Goal: Transaction & Acquisition: Obtain resource

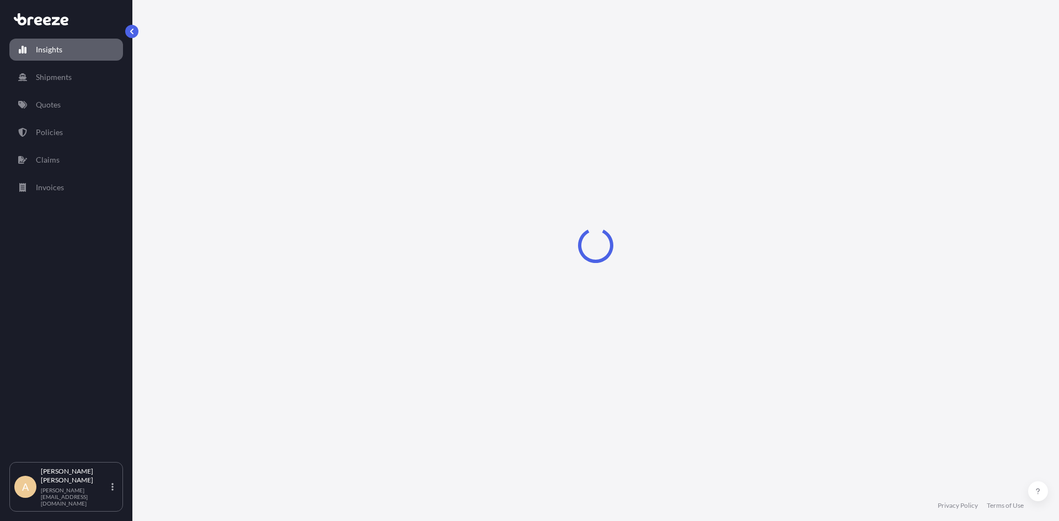
select select "2025"
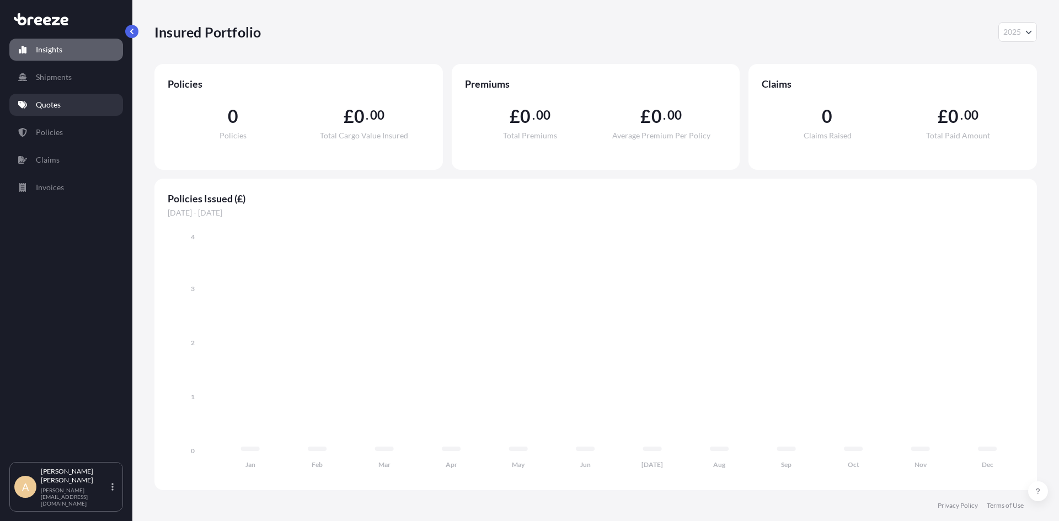
click at [66, 101] on link "Quotes" at bounding box center [66, 105] width 114 height 22
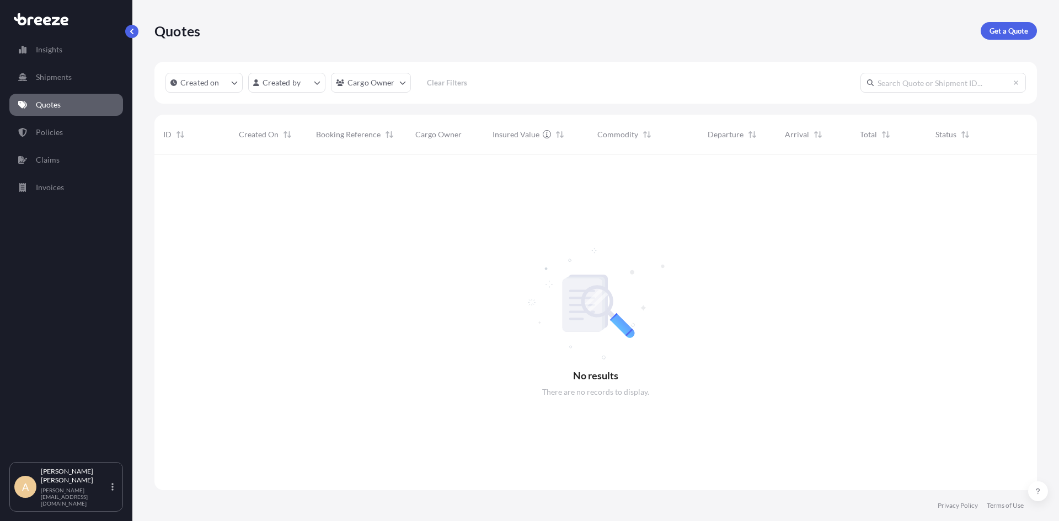
scroll to position [367, 874]
click at [1002, 30] on p "Get a Quote" at bounding box center [1008, 30] width 39 height 11
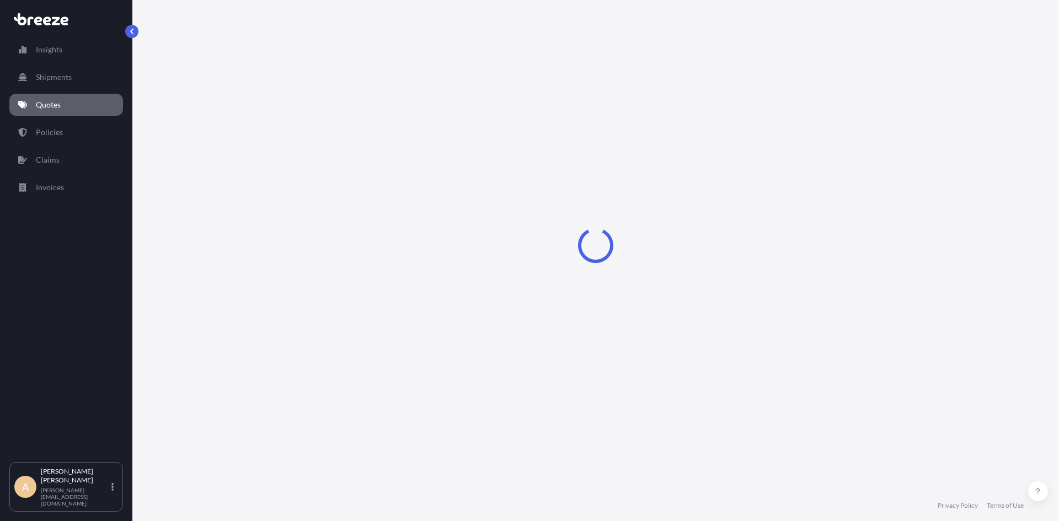
select select "Sea"
select select "1"
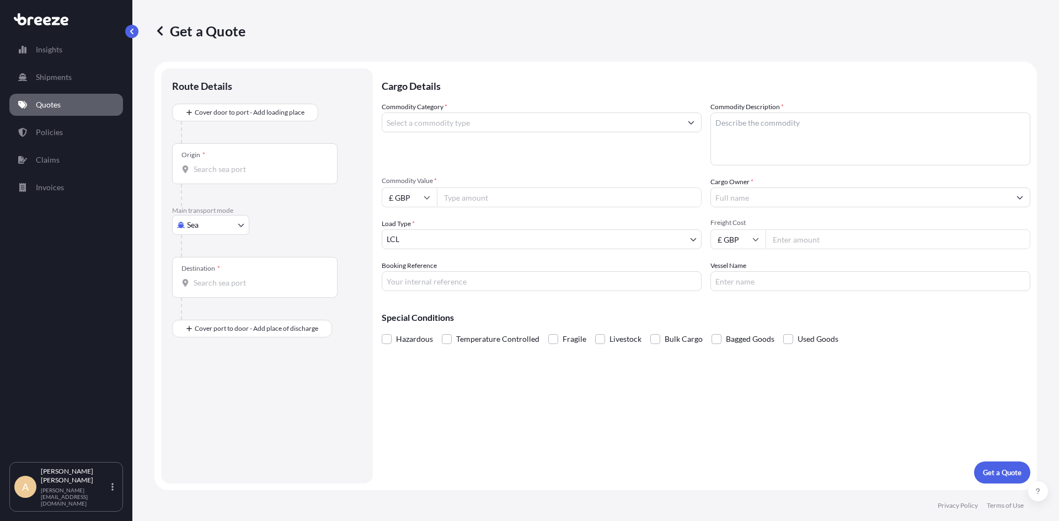
click at [599, 116] on input "Commodity Category *" at bounding box center [531, 122] width 299 height 20
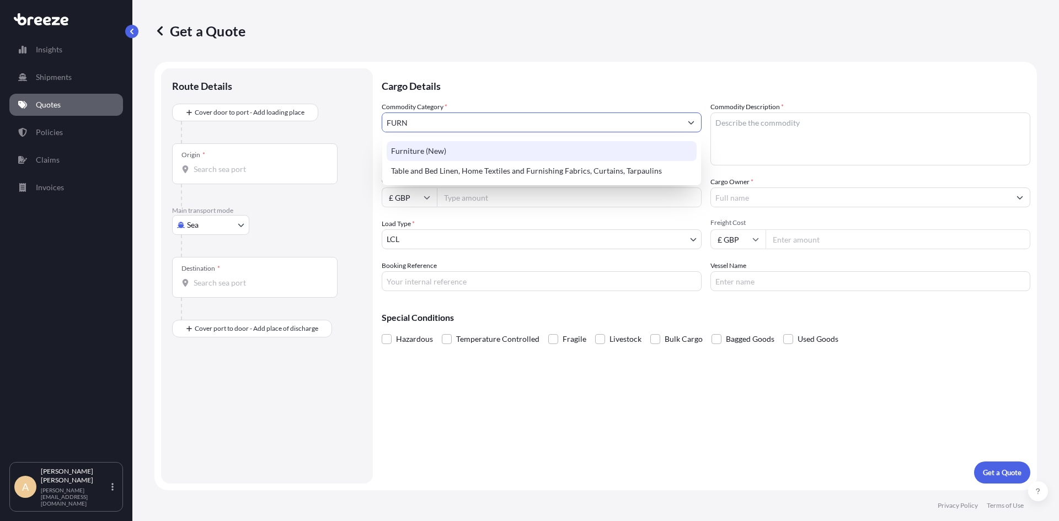
click at [418, 145] on div "Furniture (New)" at bounding box center [541, 151] width 310 height 20
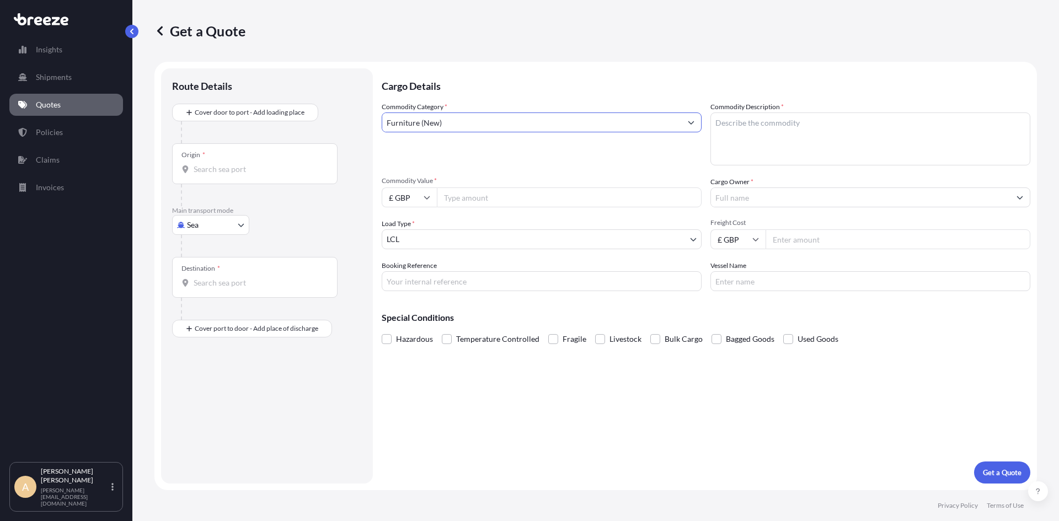
type input "Furniture (New)"
click at [793, 138] on textarea "Commodity Description *" at bounding box center [870, 138] width 320 height 53
type textarea "Tables and chairs"
click at [224, 164] on input "Origin *" at bounding box center [259, 169] width 130 height 11
click at [238, 180] on div "Origin *" at bounding box center [254, 163] width 165 height 41
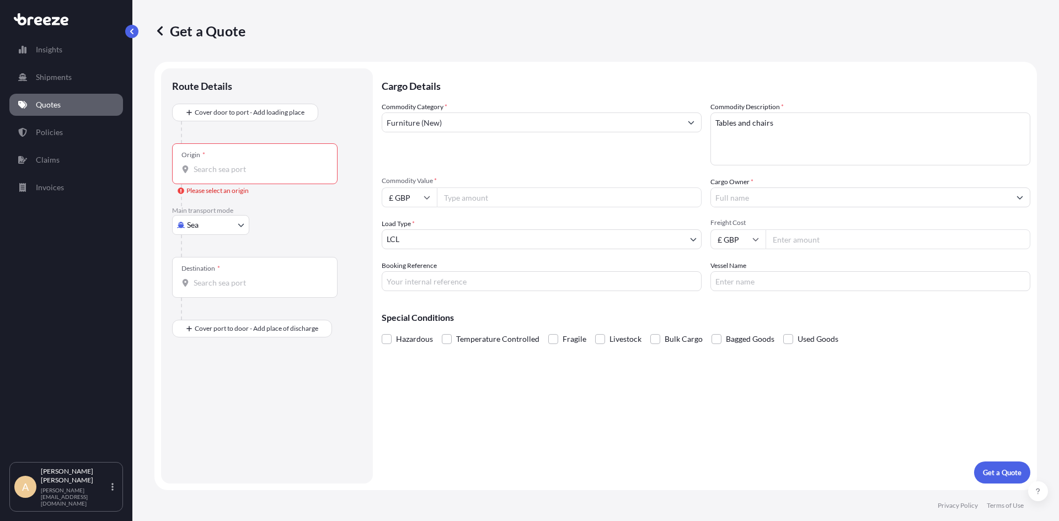
click at [238, 175] on input "Origin * Please select an origin" at bounding box center [259, 169] width 130 height 11
click at [481, 155] on div "Commodity Category * Furniture (New)" at bounding box center [542, 133] width 320 height 64
click at [211, 237] on div at bounding box center [271, 246] width 181 height 22
click at [206, 232] on body "Insights Shipments Quotes Policies Claims Invoices A Andrew Cunningham andrew@d…" at bounding box center [529, 260] width 1059 height 521
click at [199, 292] on span "Road" at bounding box center [202, 293] width 18 height 11
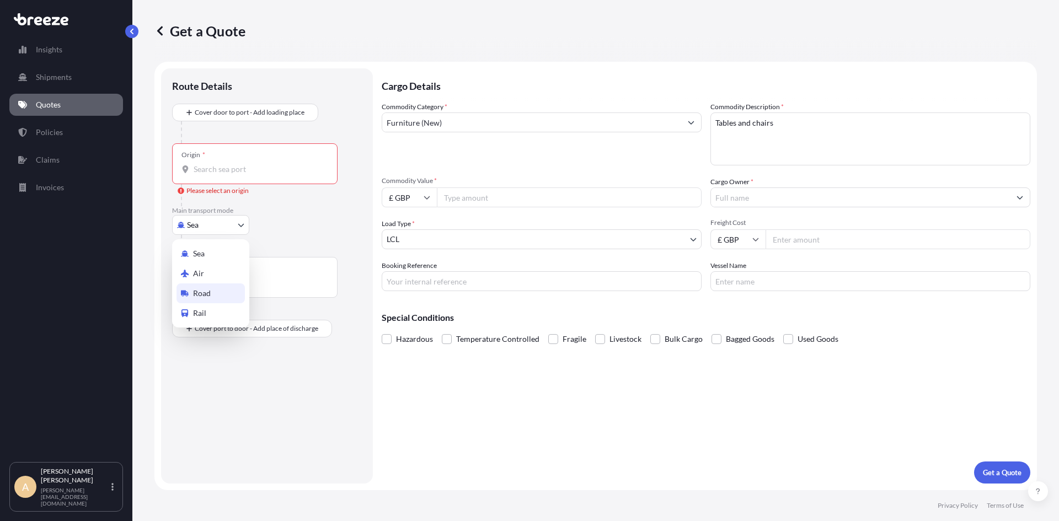
select select "Road"
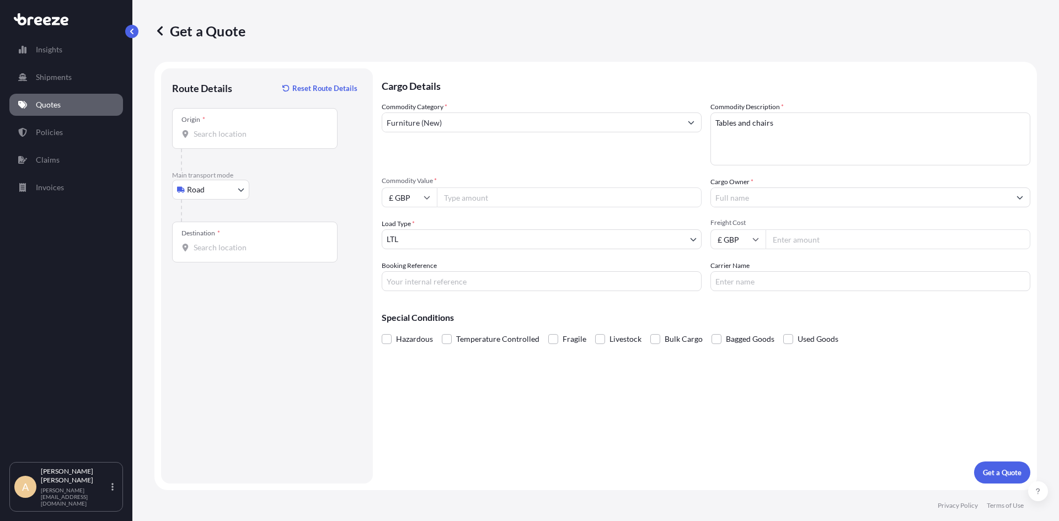
click at [239, 125] on div "Origin *" at bounding box center [254, 128] width 165 height 41
click at [239, 128] on input "Origin *" at bounding box center [259, 133] width 130 height 11
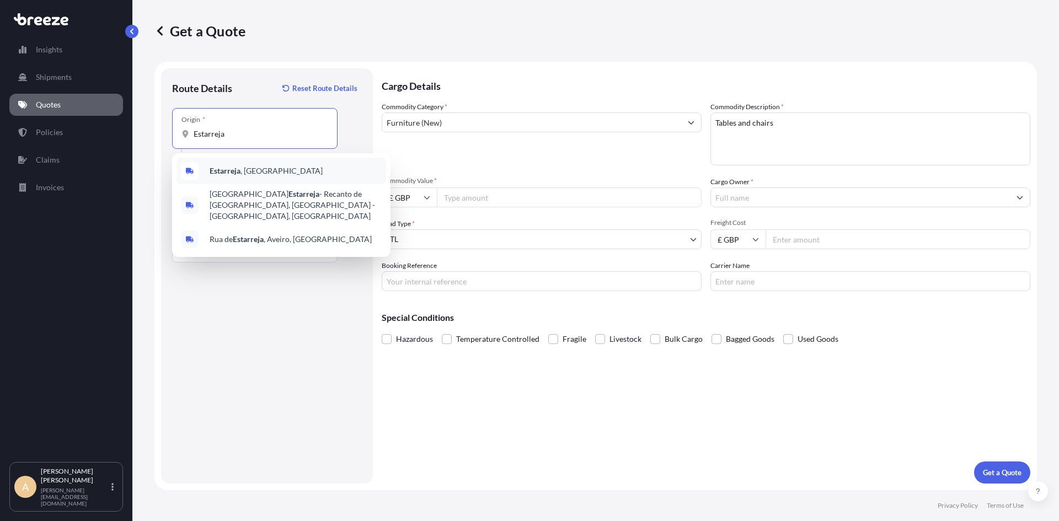
click at [258, 165] on span "Estarreja , Portugal" at bounding box center [266, 170] width 113 height 11
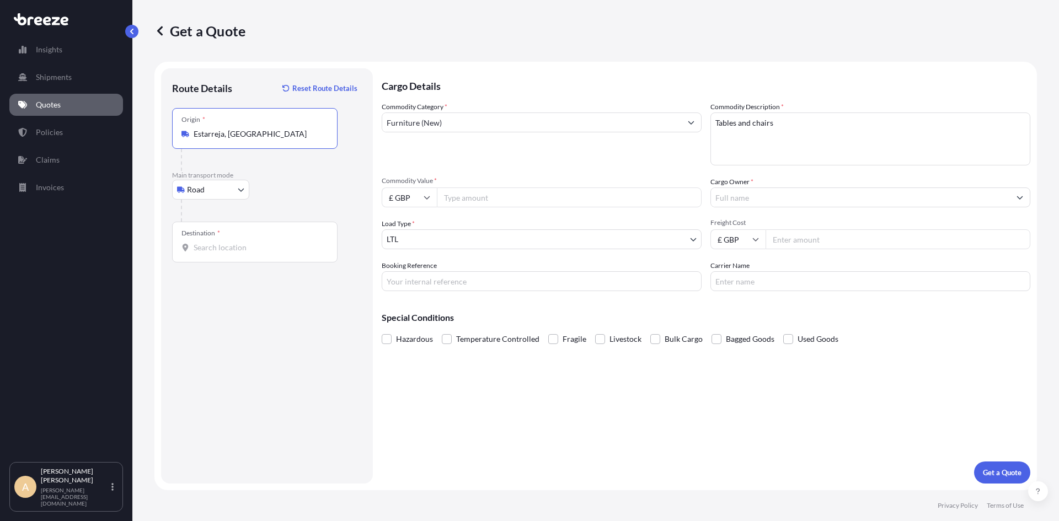
type input "Estarreja, [GEOGRAPHIC_DATA]"
click at [525, 193] on input "Commodity Value *" at bounding box center [569, 197] width 265 height 20
click at [418, 195] on input "£ GBP" at bounding box center [409, 197] width 55 height 20
click at [407, 270] on div "$ USD" at bounding box center [409, 274] width 46 height 21
type input "$ USD"
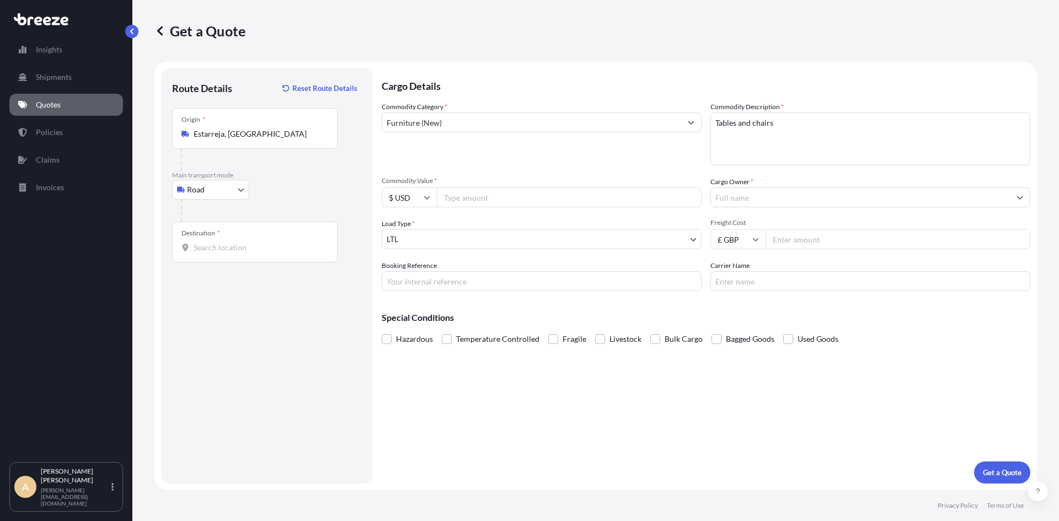
click at [446, 200] on input "Commodity Value *" at bounding box center [569, 197] width 265 height 20
type input "95000"
click at [466, 154] on div "Commodity Category * Furniture (New)" at bounding box center [542, 133] width 320 height 64
click at [741, 196] on input "Cargo Owner *" at bounding box center [860, 197] width 299 height 20
click at [757, 190] on input "Cargo Owner *" at bounding box center [860, 197] width 299 height 20
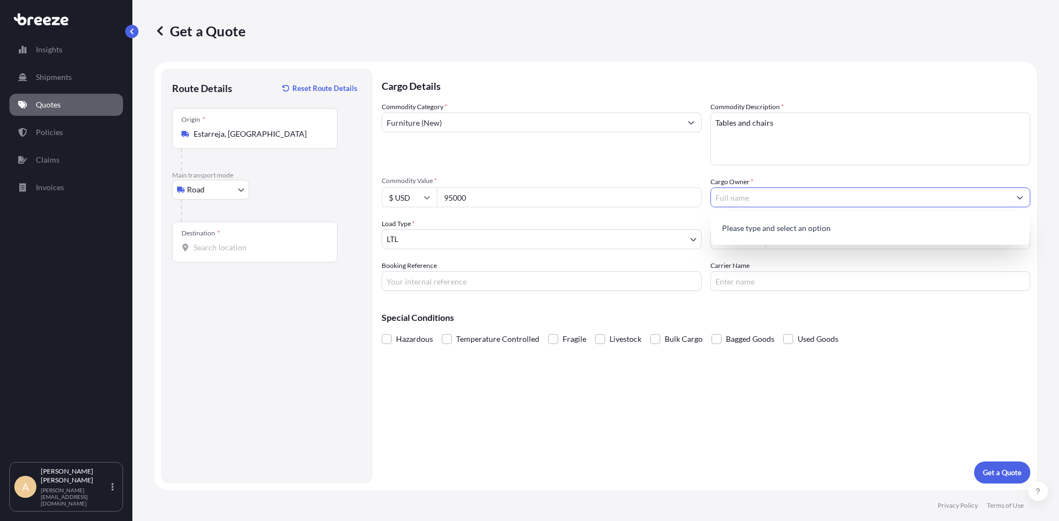
paste input "Ecoparque Empresarial"
type input "Ecoparque Empresarial"
click at [668, 167] on div "Commodity Category * Furniture (New) Commodity Description * Tables and chairs …" at bounding box center [706, 196] width 648 height 190
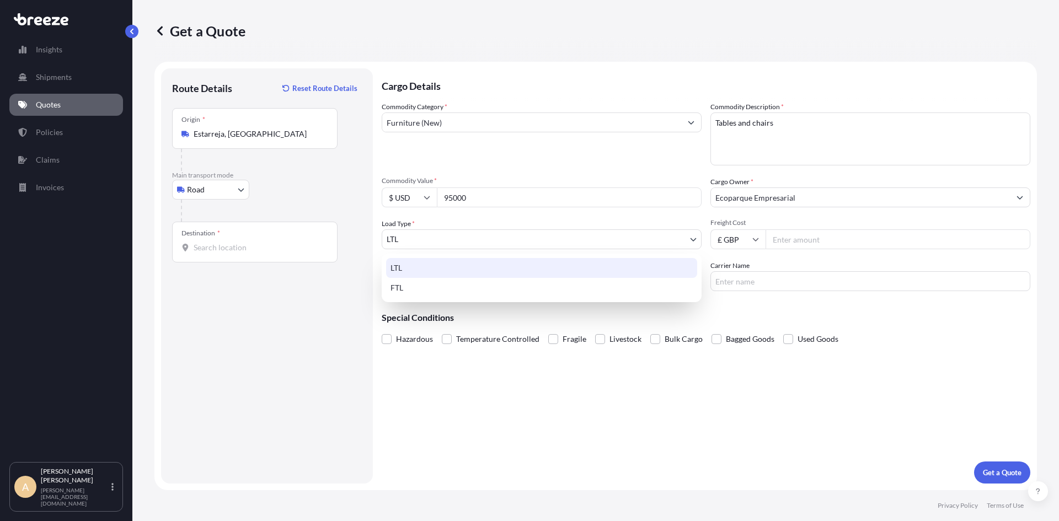
click at [456, 239] on body "0 options available. 1 option available. Insights Shipments Quotes Policies Cla…" at bounding box center [529, 260] width 1059 height 521
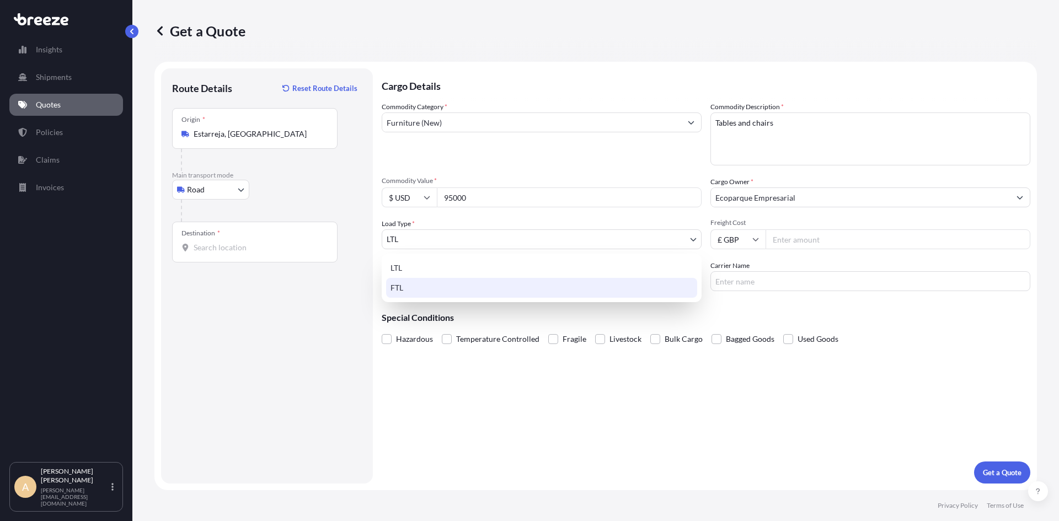
click at [399, 287] on div "FTL" at bounding box center [541, 288] width 311 height 20
select select "2"
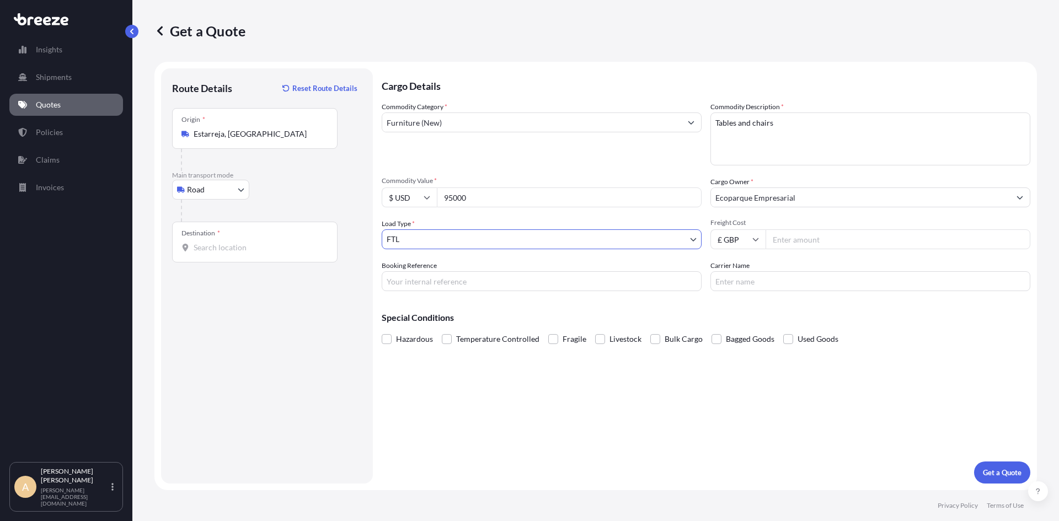
click at [778, 241] on input "Freight Cost" at bounding box center [897, 239] width 265 height 20
click at [331, 327] on div "Route Details Reset Route Details Place of loading Road Road Rail Origin * Esta…" at bounding box center [267, 275] width 190 height 393
click at [461, 278] on input "Booking Reference" at bounding box center [542, 281] width 320 height 20
paste input "WOSR00018123"
type input "WOSR00018123"
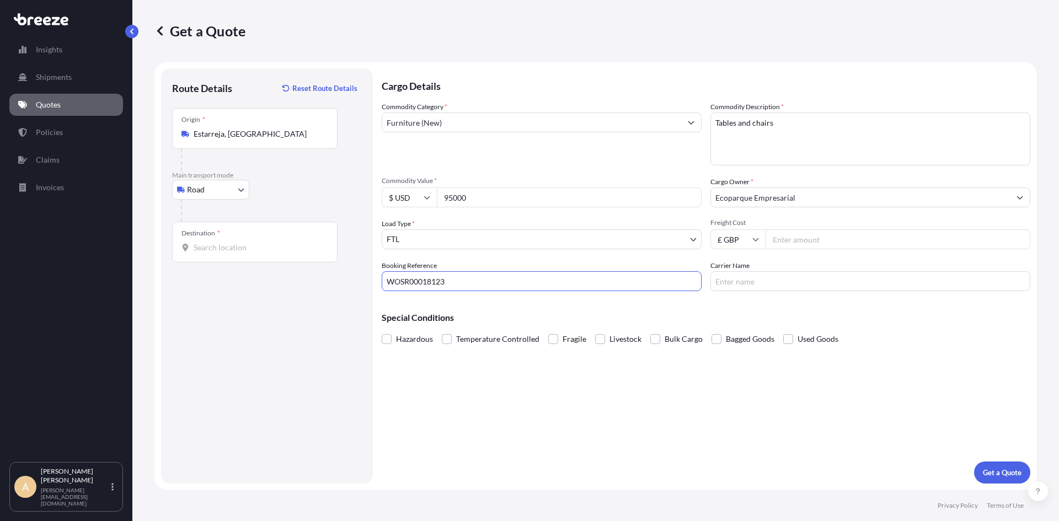
click at [267, 312] on div "Route Details Reset Route Details Place of loading Road Road Rail Origin * Esta…" at bounding box center [267, 275] width 190 height 393
click at [740, 282] on input "Carrier Name" at bounding box center [870, 281] width 320 height 20
type input "DELSOL"
click at [614, 426] on div "Cargo Details Commodity Category * Furniture (New) Commodity Description * Tabl…" at bounding box center [706, 275] width 648 height 415
click at [654, 342] on span at bounding box center [655, 339] width 10 height 10
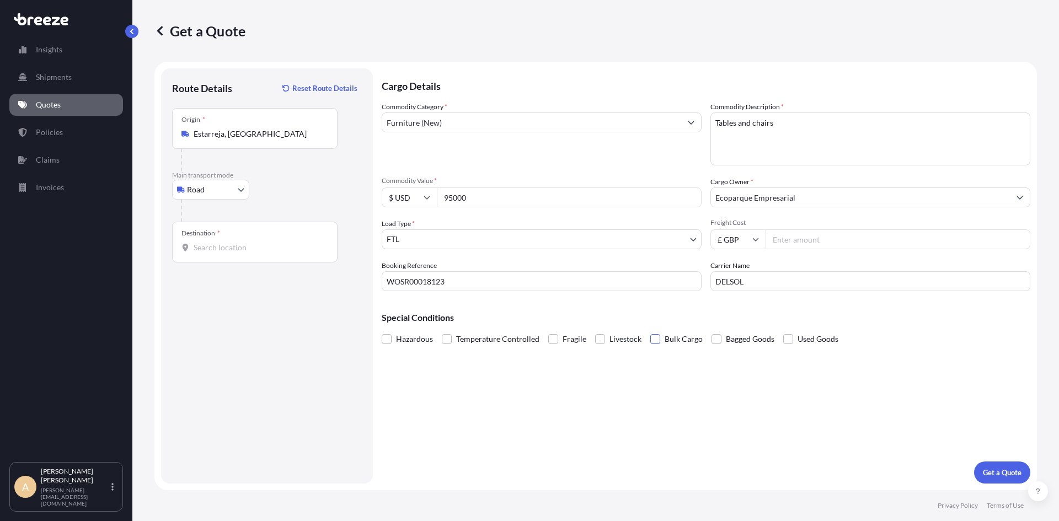
click at [650, 331] on input "Bulk Cargo" at bounding box center [650, 331] width 0 height 0
click at [216, 246] on input "Destination *" at bounding box center [259, 247] width 130 height 11
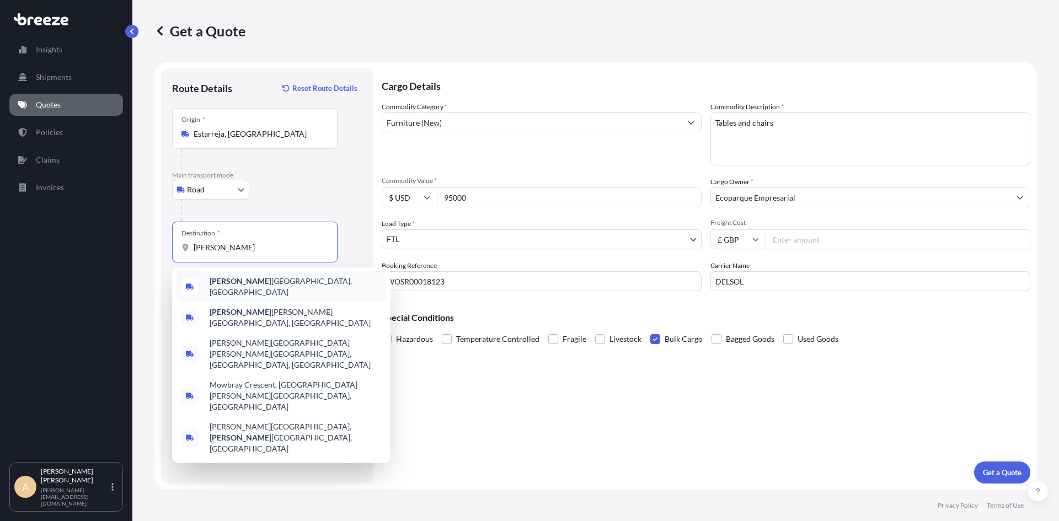
click at [299, 284] on div "Melton Mow bray, UK" at bounding box center [281, 286] width 210 height 31
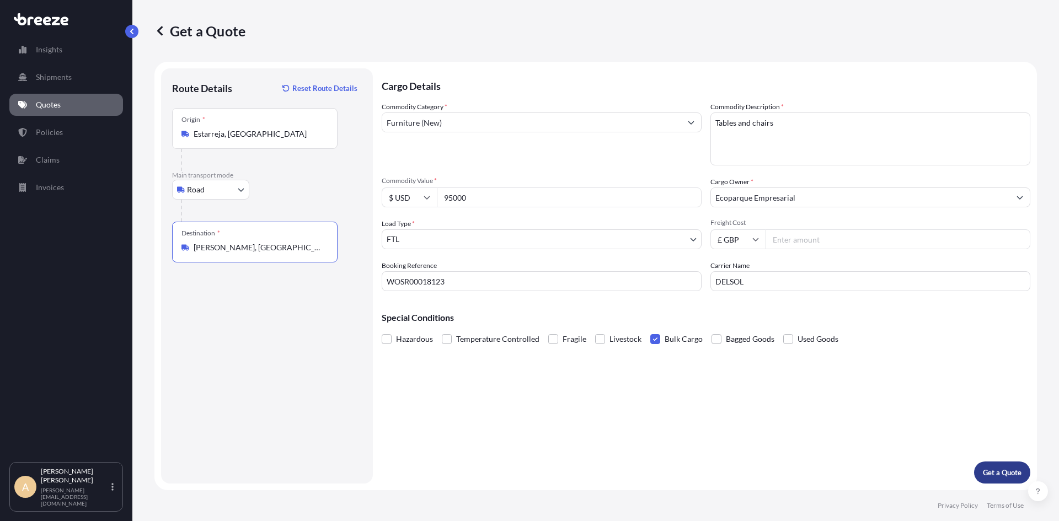
type input "Melton Mowbray, UK"
click at [1007, 475] on p "Get a Quote" at bounding box center [1001, 472] width 39 height 11
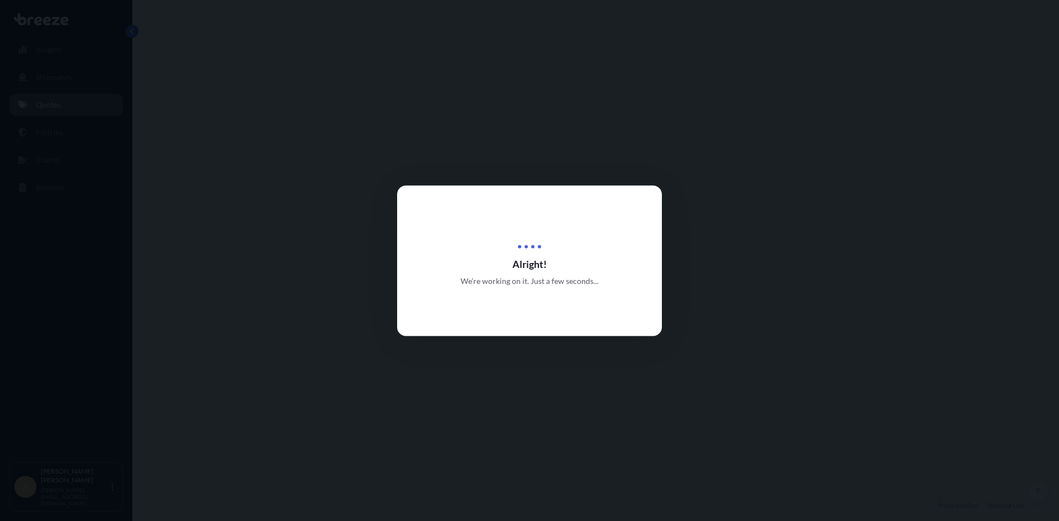
select select "Road"
select select "2"
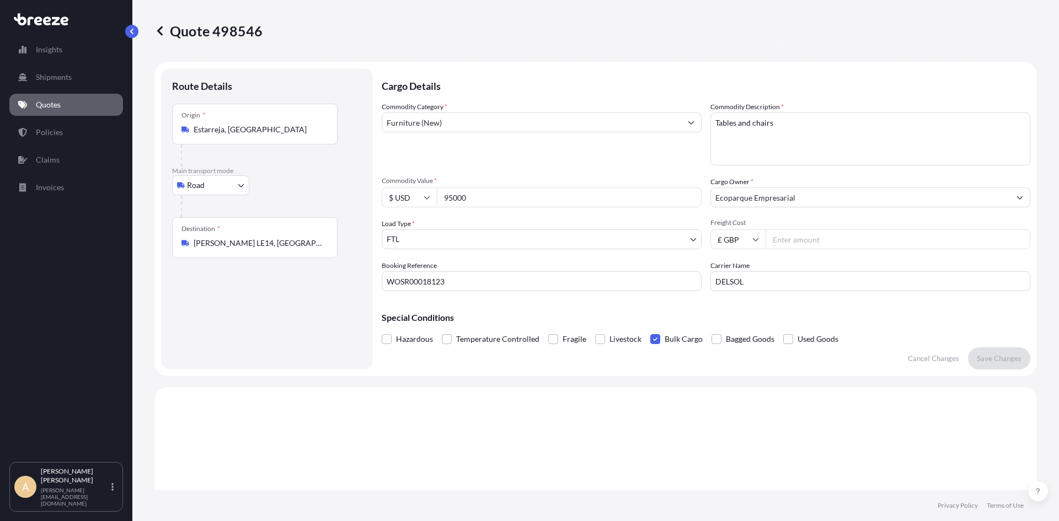
click at [42, 103] on p "Quotes" at bounding box center [48, 104] width 25 height 11
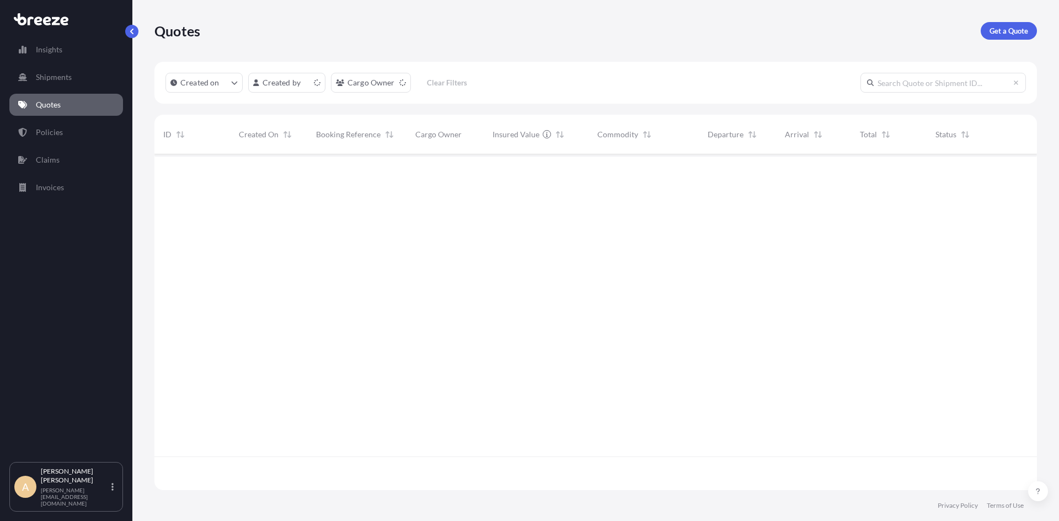
scroll to position [334, 874]
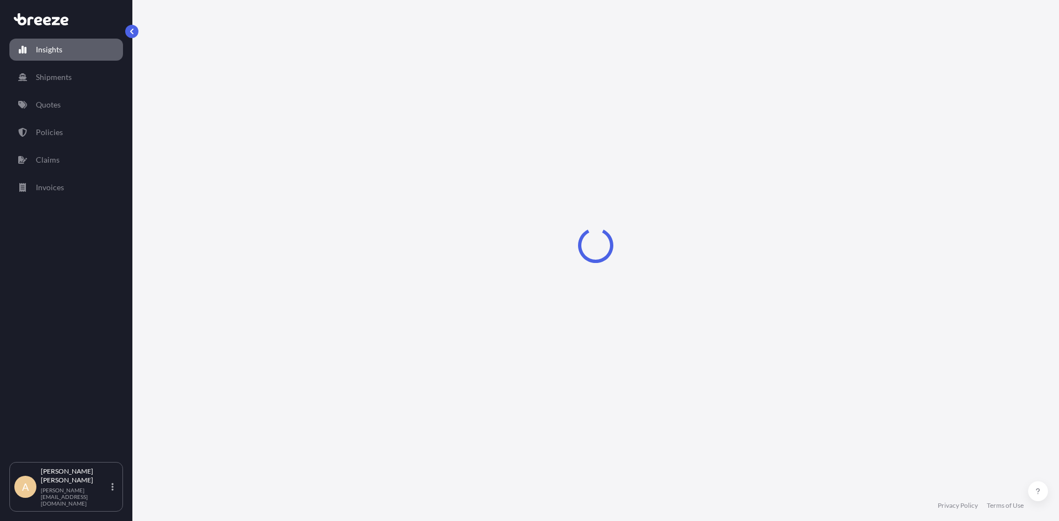
select select "2025"
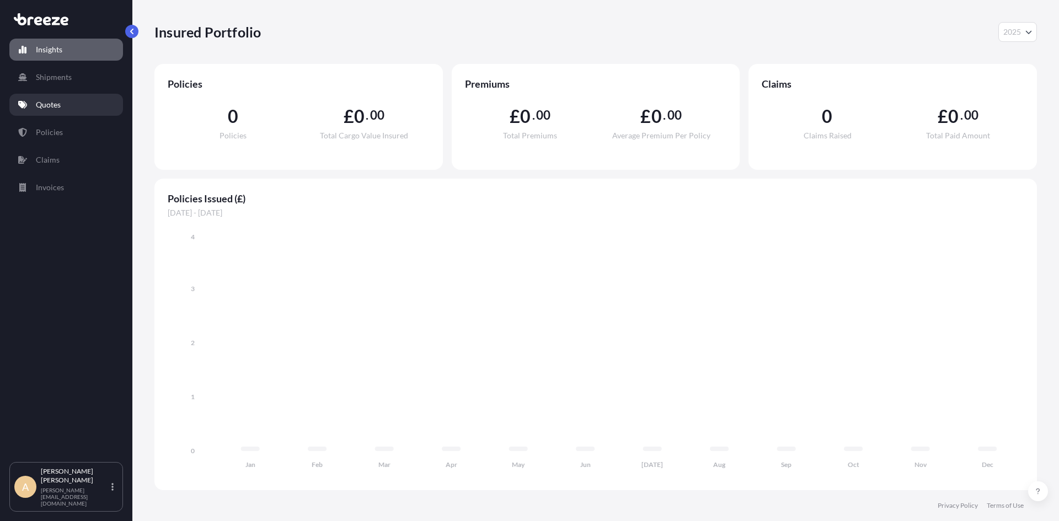
click at [50, 100] on p "Quotes" at bounding box center [48, 104] width 25 height 11
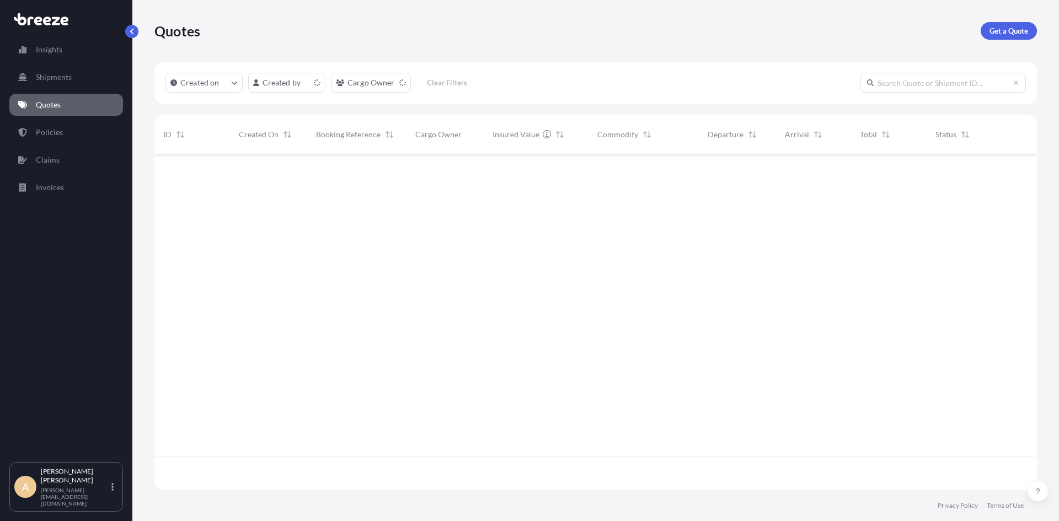
scroll to position [334, 874]
click at [1016, 169] on button "button" at bounding box center [1020, 173] width 18 height 18
click at [1021, 169] on button "button" at bounding box center [1020, 173] width 18 height 18
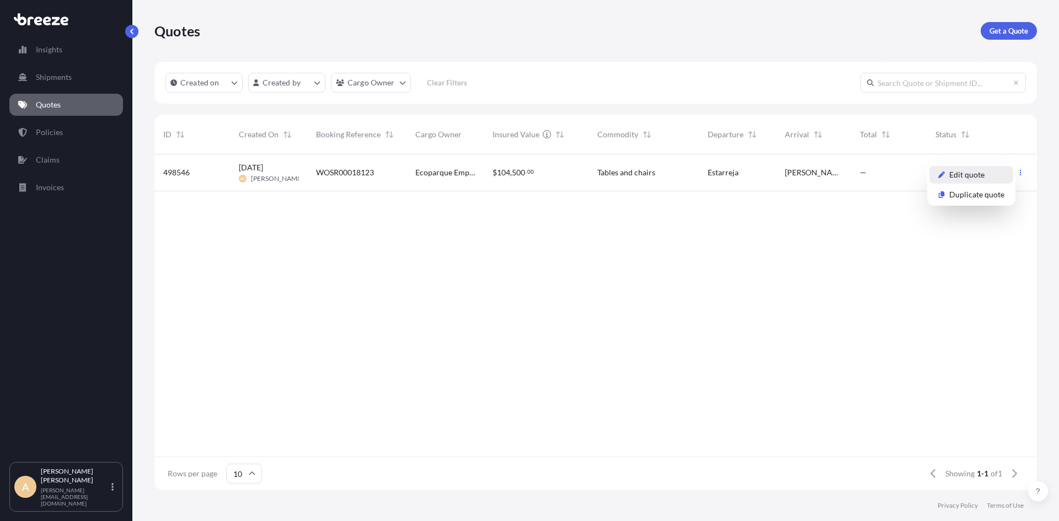
click at [967, 175] on p "Edit quote" at bounding box center [966, 174] width 35 height 11
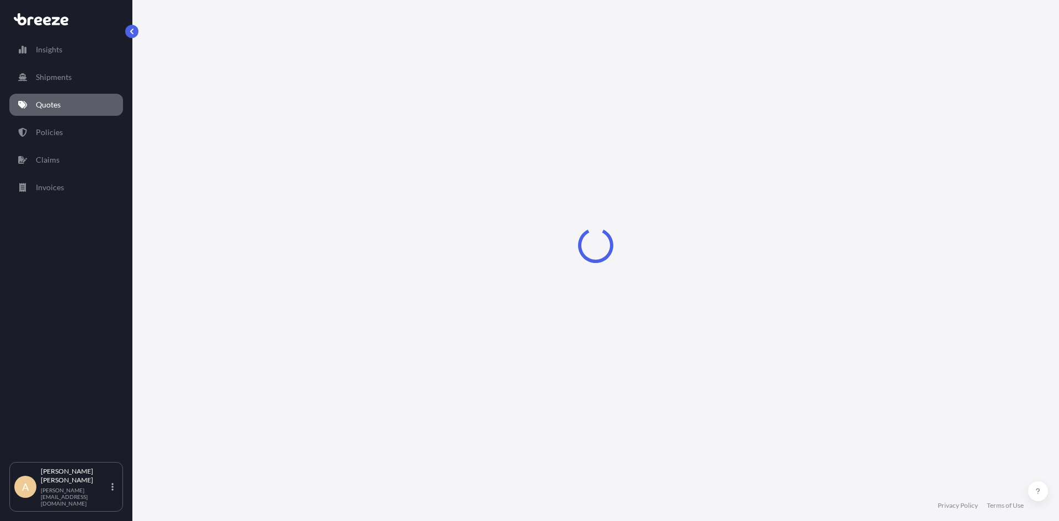
select select "Road"
select select "2"
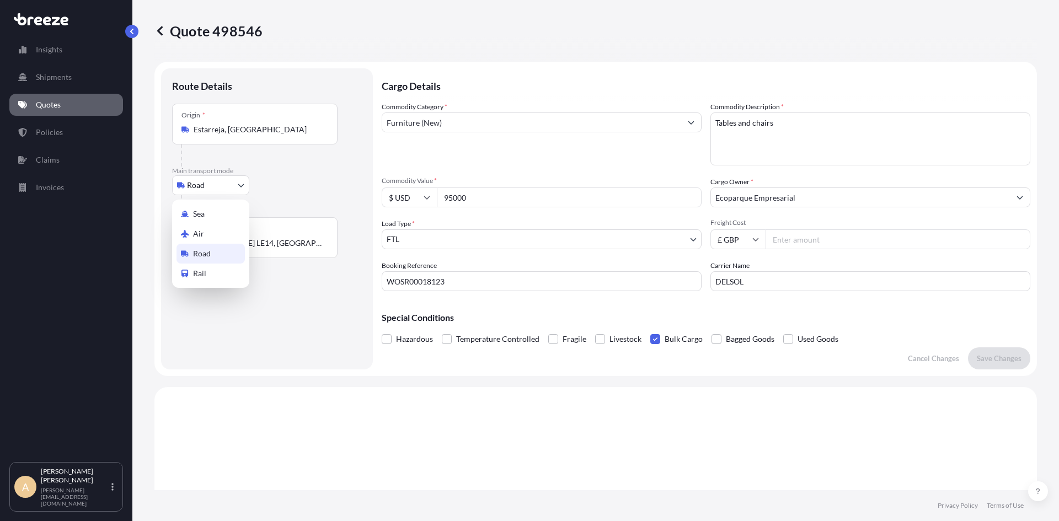
click at [218, 180] on body "Insights Shipments Quotes Policies Claims Invoices A [PERSON_NAME] [PERSON_NAME…" at bounding box center [529, 260] width 1059 height 521
click at [201, 213] on span "Sea" at bounding box center [199, 213] width 12 height 11
select select "Sea"
select select "1"
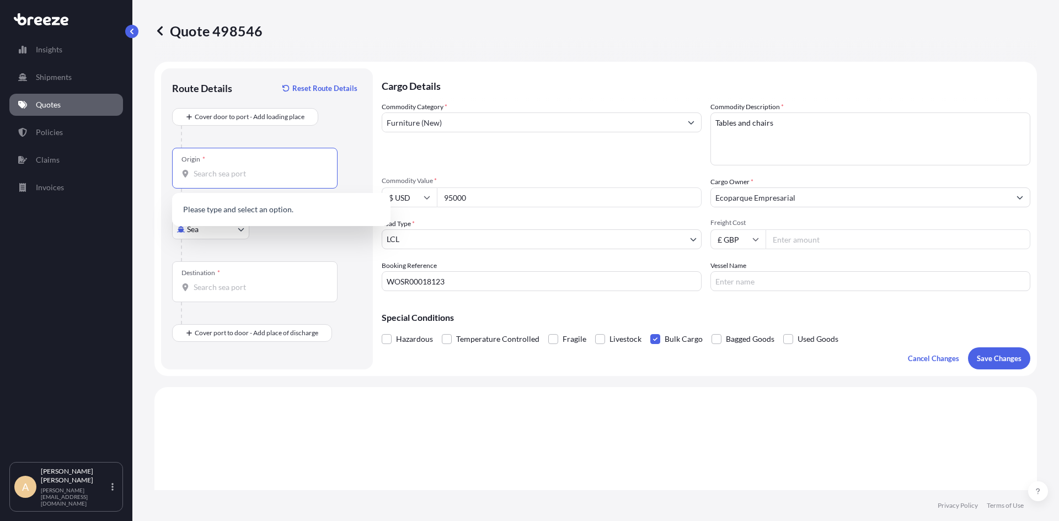
click at [224, 172] on input "Origin *" at bounding box center [259, 173] width 130 height 11
click at [228, 208] on span "VCSVD - [GEOGRAPHIC_DATA][PERSON_NAME] , [GEOGRAPHIC_DATA][PERSON_NAME]" at bounding box center [296, 213] width 172 height 22
type input "VCSVD - [GEOGRAPHIC_DATA][PERSON_NAME], [GEOGRAPHIC_DATA][PERSON_NAME]"
click at [225, 292] on input "Destination *" at bounding box center [259, 287] width 130 height 11
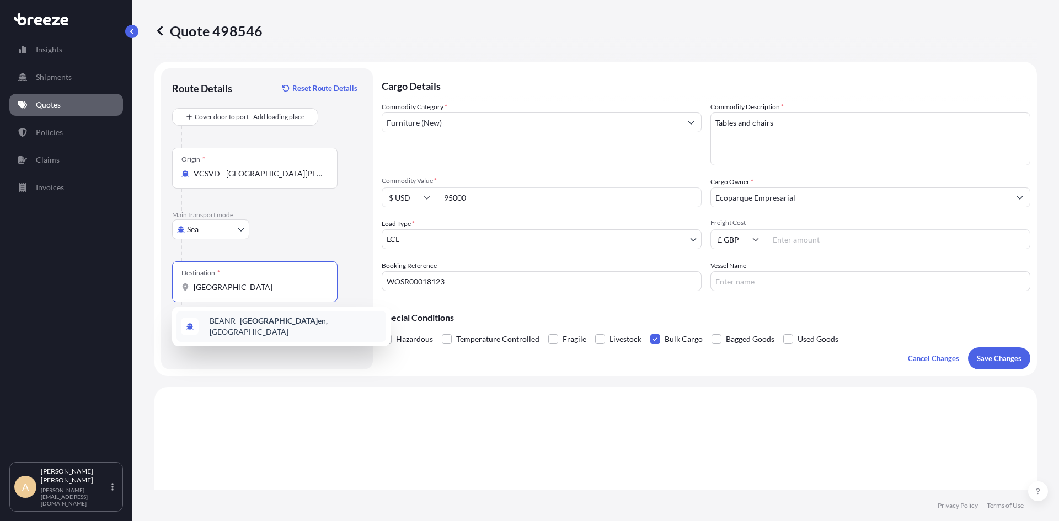
click at [234, 319] on span "BEANR - [GEOGRAPHIC_DATA] en, [GEOGRAPHIC_DATA]" at bounding box center [296, 326] width 172 height 22
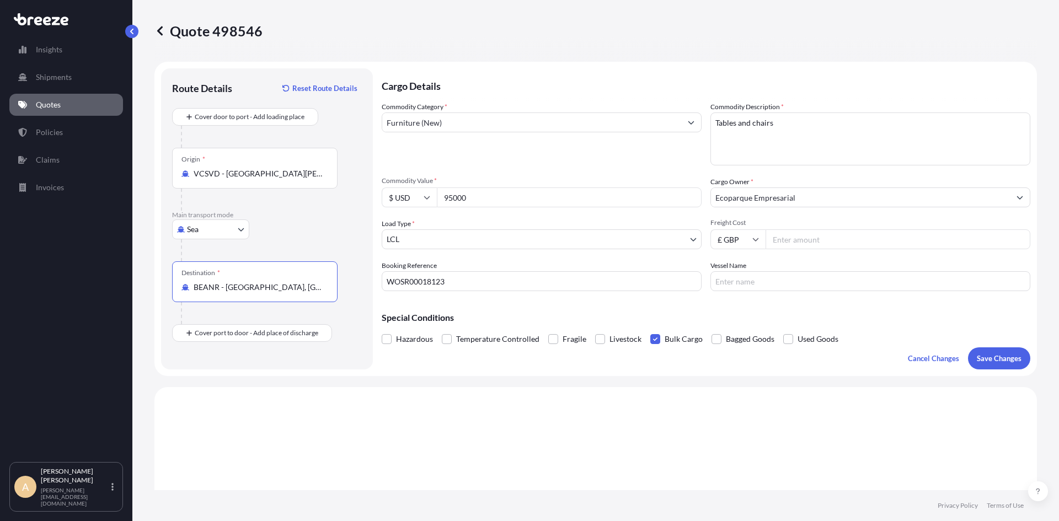
type input "BEANR - [GEOGRAPHIC_DATA], [GEOGRAPHIC_DATA]"
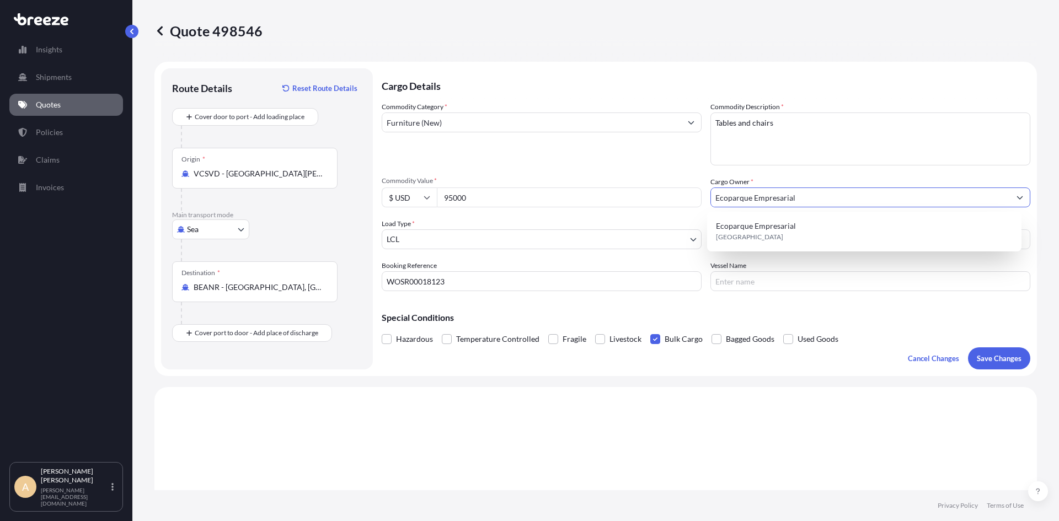
drag, startPoint x: 695, startPoint y: 193, endPoint x: 638, endPoint y: 195, distance: 56.3
click at [638, 195] on div "Commodity Category * Furniture (New) Commodity Description * Tables and chairs …" at bounding box center [706, 196] width 648 height 190
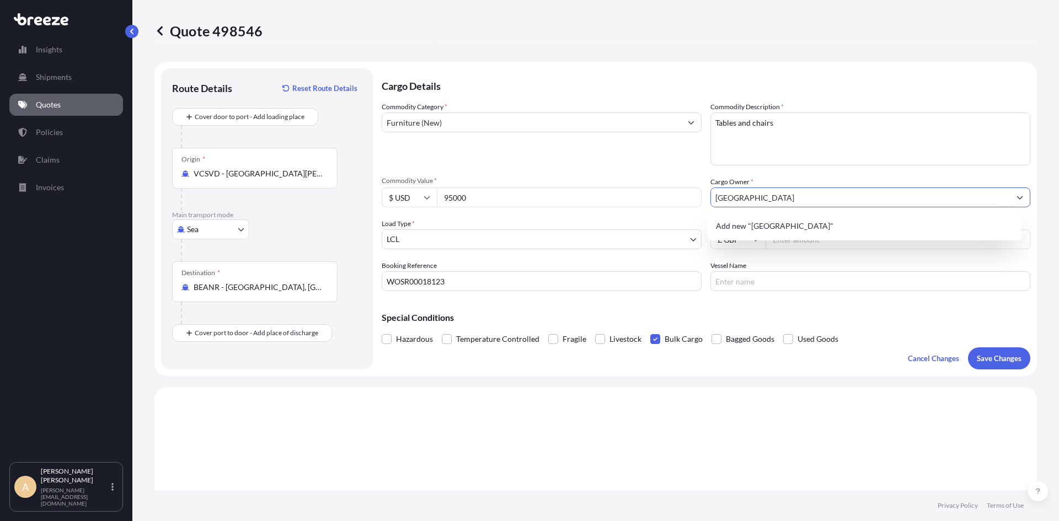
type input "[GEOGRAPHIC_DATA]"
click at [656, 164] on div "Commodity Category * Furniture (New)" at bounding box center [542, 133] width 320 height 64
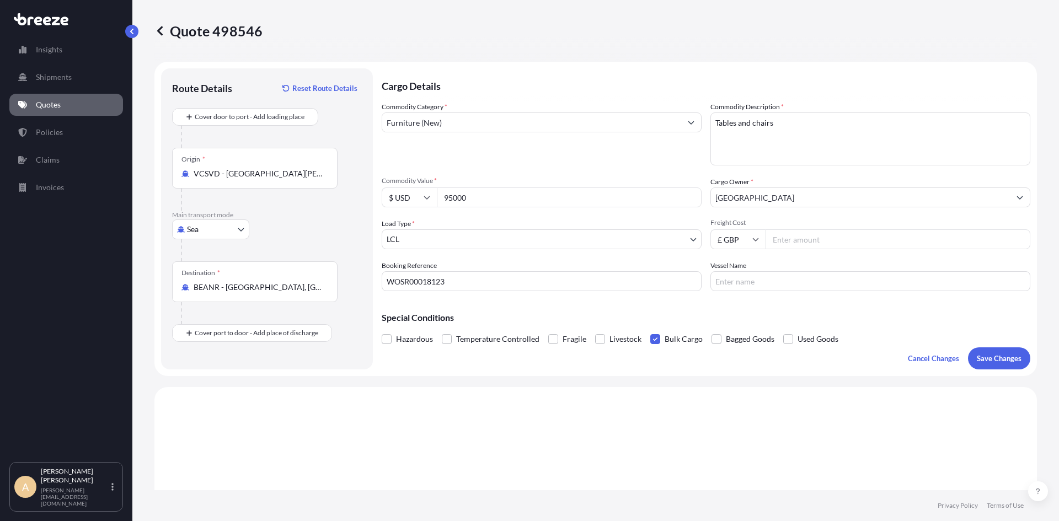
click at [652, 337] on span at bounding box center [655, 339] width 10 height 10
click at [650, 331] on input "Bulk Cargo" at bounding box center [650, 331] width 0 height 0
drag, startPoint x: 787, startPoint y: 126, endPoint x: 631, endPoint y: 115, distance: 156.4
click at [631, 115] on div "Commodity Category * Furniture (New) Commodity Description * Tables and chairs …" at bounding box center [706, 196] width 648 height 190
type textarea "TBA"
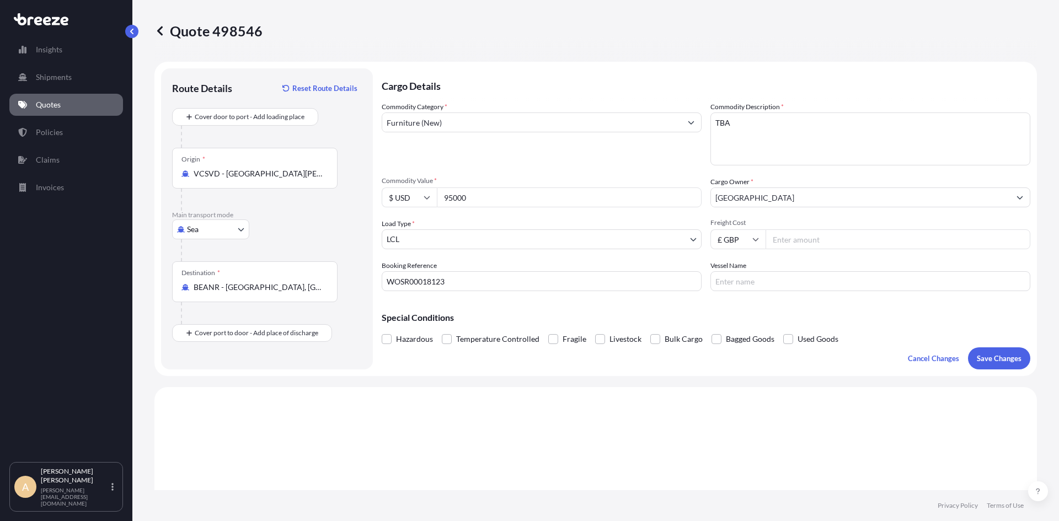
click at [586, 171] on div "Commodity Category * Furniture (New) Commodity Description * Tables and chairs …" at bounding box center [706, 196] width 648 height 190
click at [529, 126] on input "Furniture (New)" at bounding box center [531, 122] width 299 height 20
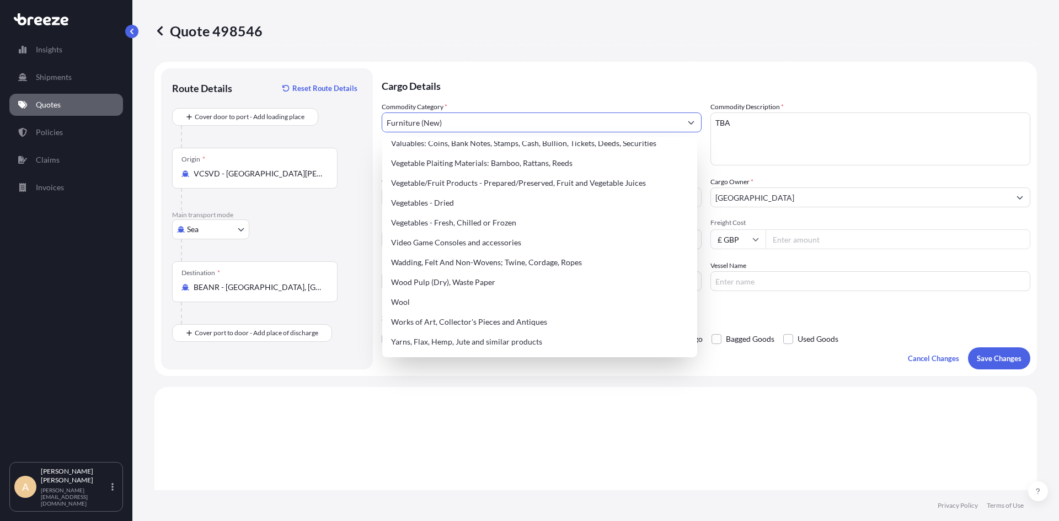
scroll to position [2567, 0]
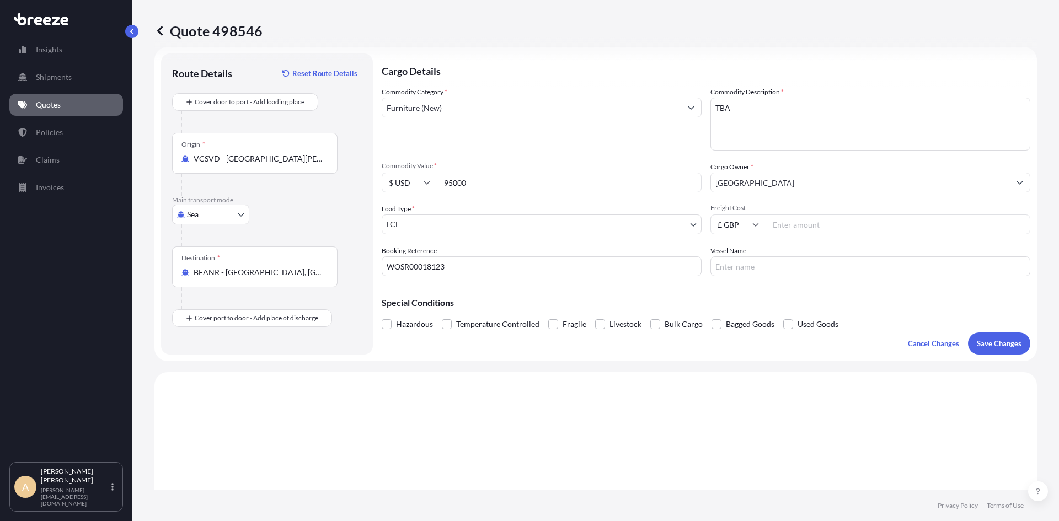
scroll to position [0, 0]
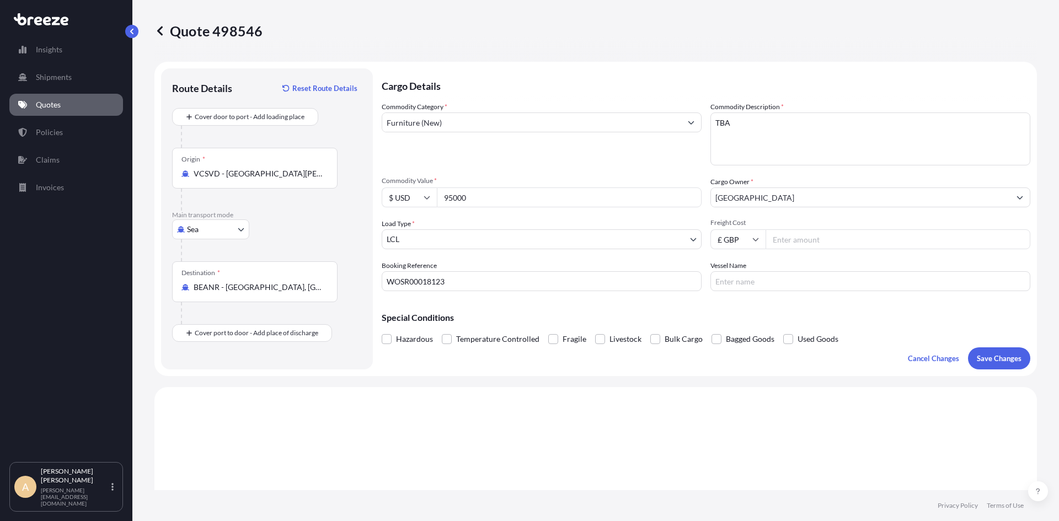
click at [248, 28] on p "Quote 498546" at bounding box center [208, 31] width 108 height 18
copy p "498546"
